Goal: Navigation & Orientation: Find specific page/section

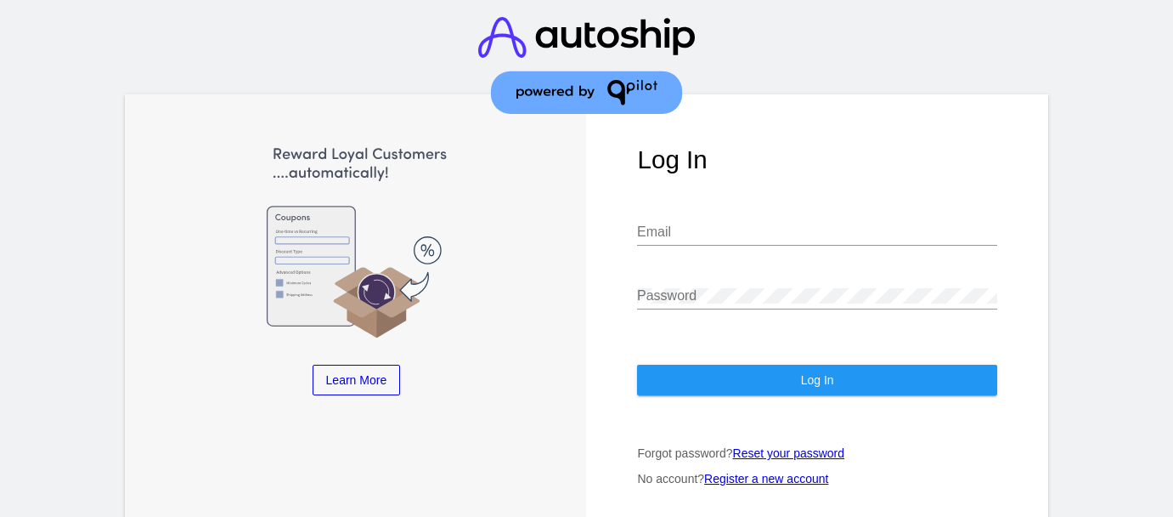
drag, startPoint x: 381, startPoint y: 296, endPoint x: 184, endPoint y: 297, distance: 196.3
click at [196, 296] on img at bounding box center [356, 242] width 359 height 194
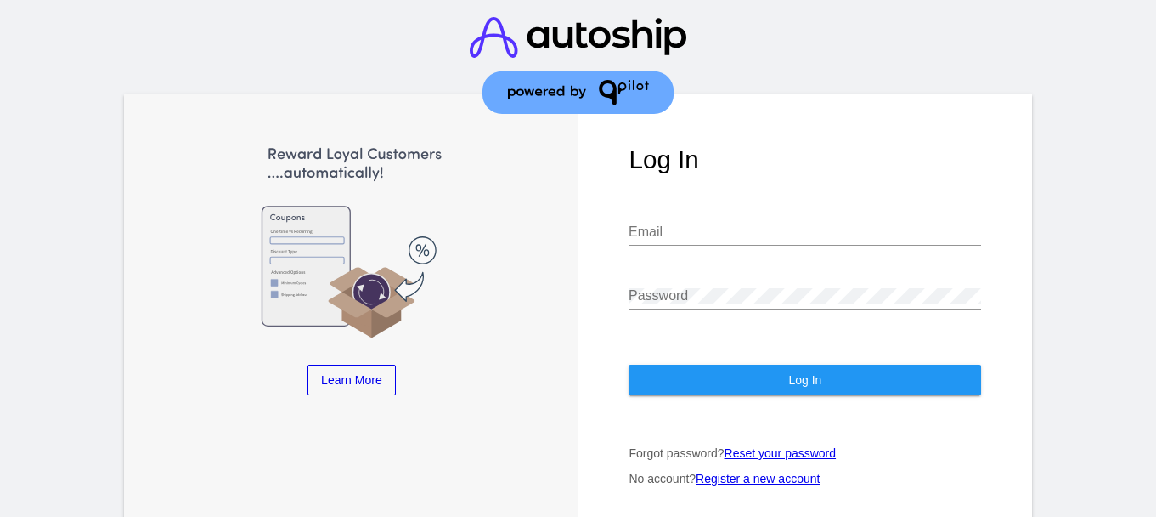
click at [701, 224] on input "Email" at bounding box center [805, 231] width 353 height 15
click at [729, 210] on div "Email" at bounding box center [805, 226] width 353 height 38
click at [705, 232] on div "Email" at bounding box center [805, 226] width 353 height 38
click at [706, 224] on input "Email" at bounding box center [805, 231] width 353 height 15
click at [765, 158] on h1 "Log In" at bounding box center [805, 159] width 353 height 29
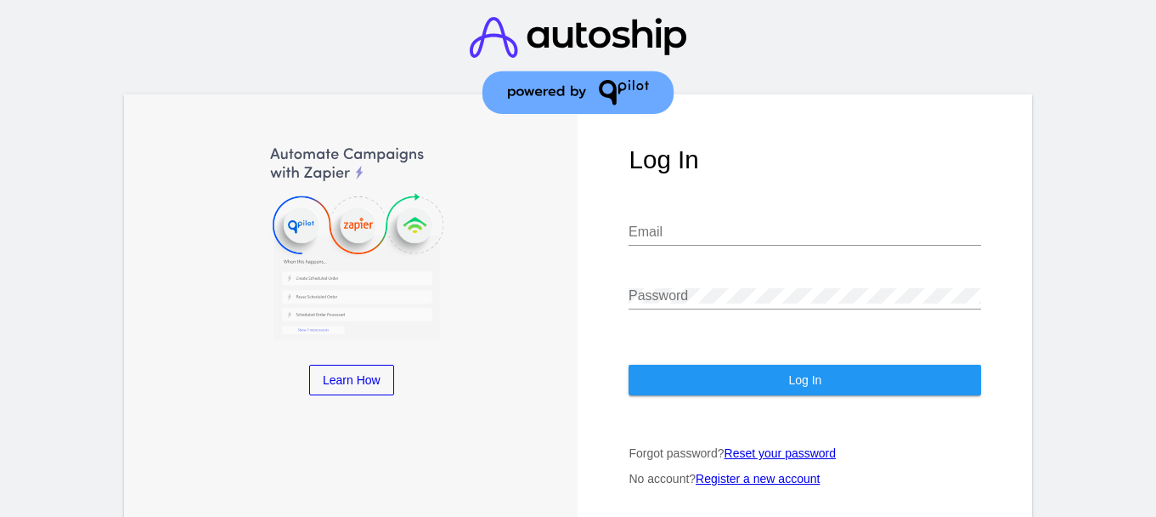
click at [760, 224] on input "Email" at bounding box center [805, 231] width 353 height 15
type input "david@qpilot.cloud"
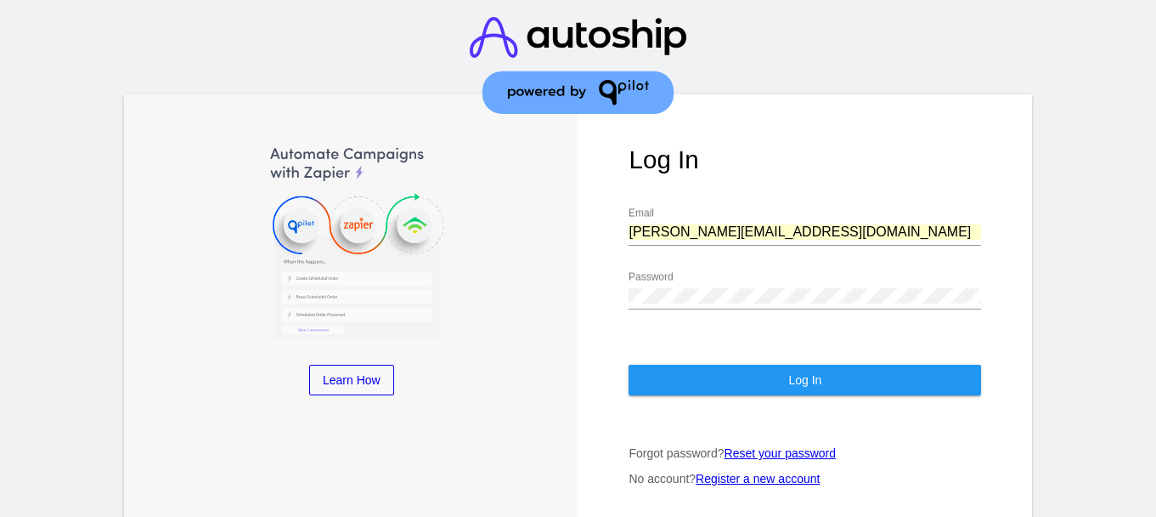
click at [788, 370] on button "Log In" at bounding box center [805, 379] width 353 height 31
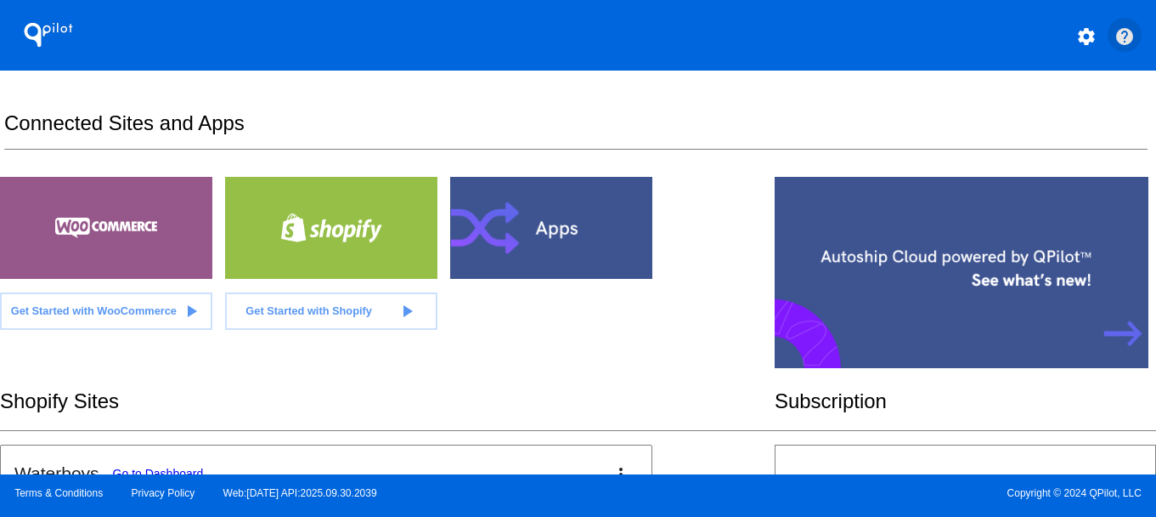
click at [1130, 38] on mat-icon "help" at bounding box center [1125, 36] width 20 height 20
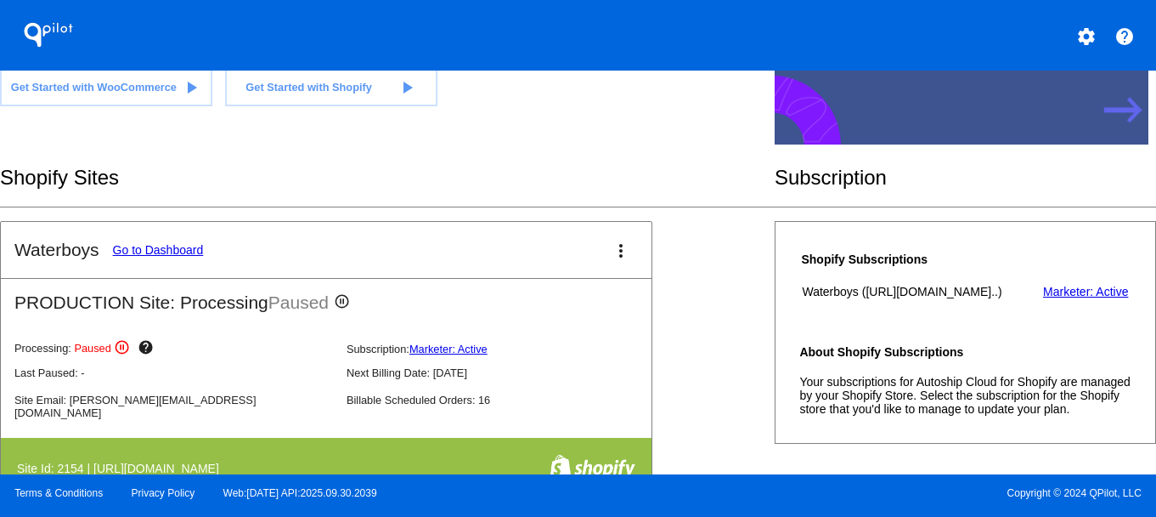
scroll to position [230, 0]
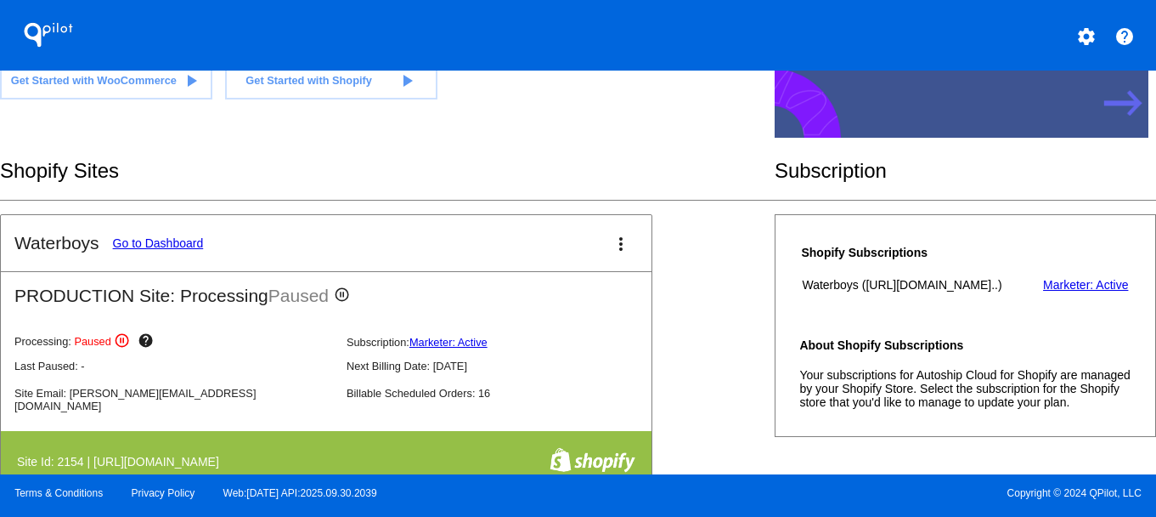
click at [145, 249] on link "Go to Dashboard" at bounding box center [158, 243] width 91 height 14
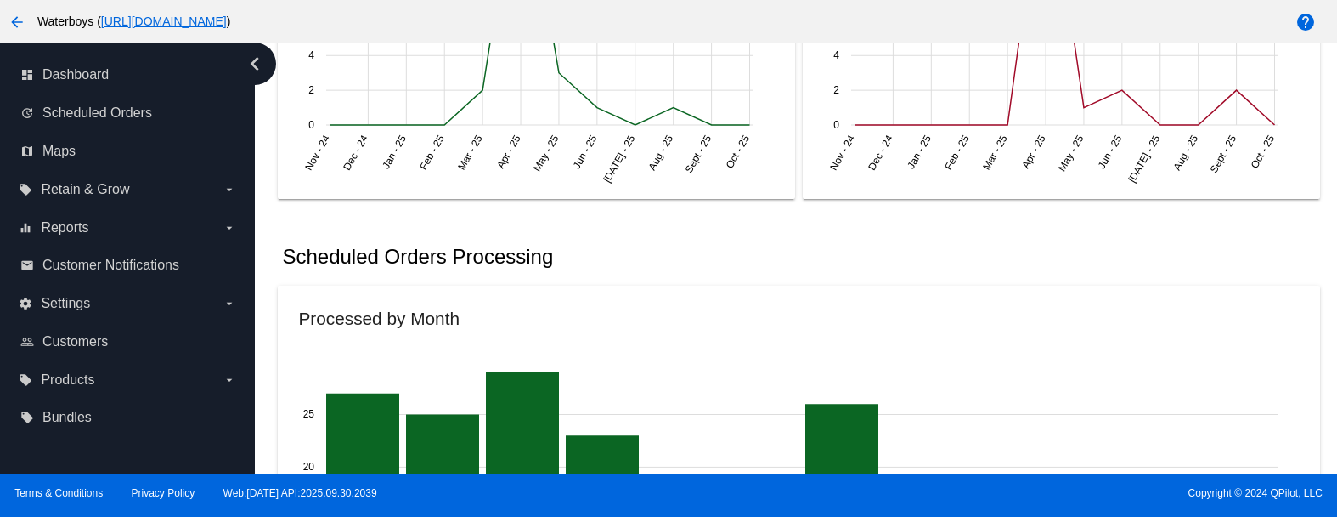
scroll to position [987, 0]
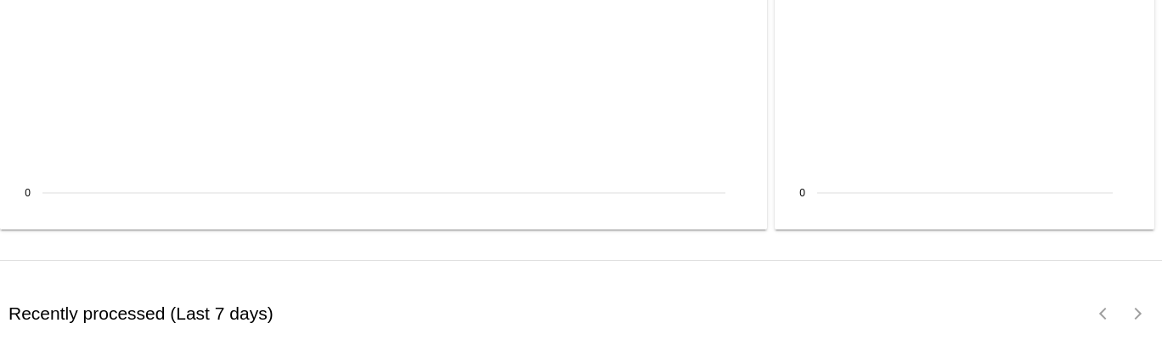
scroll to position [2196, 0]
